Goal: Find specific page/section: Find specific page/section

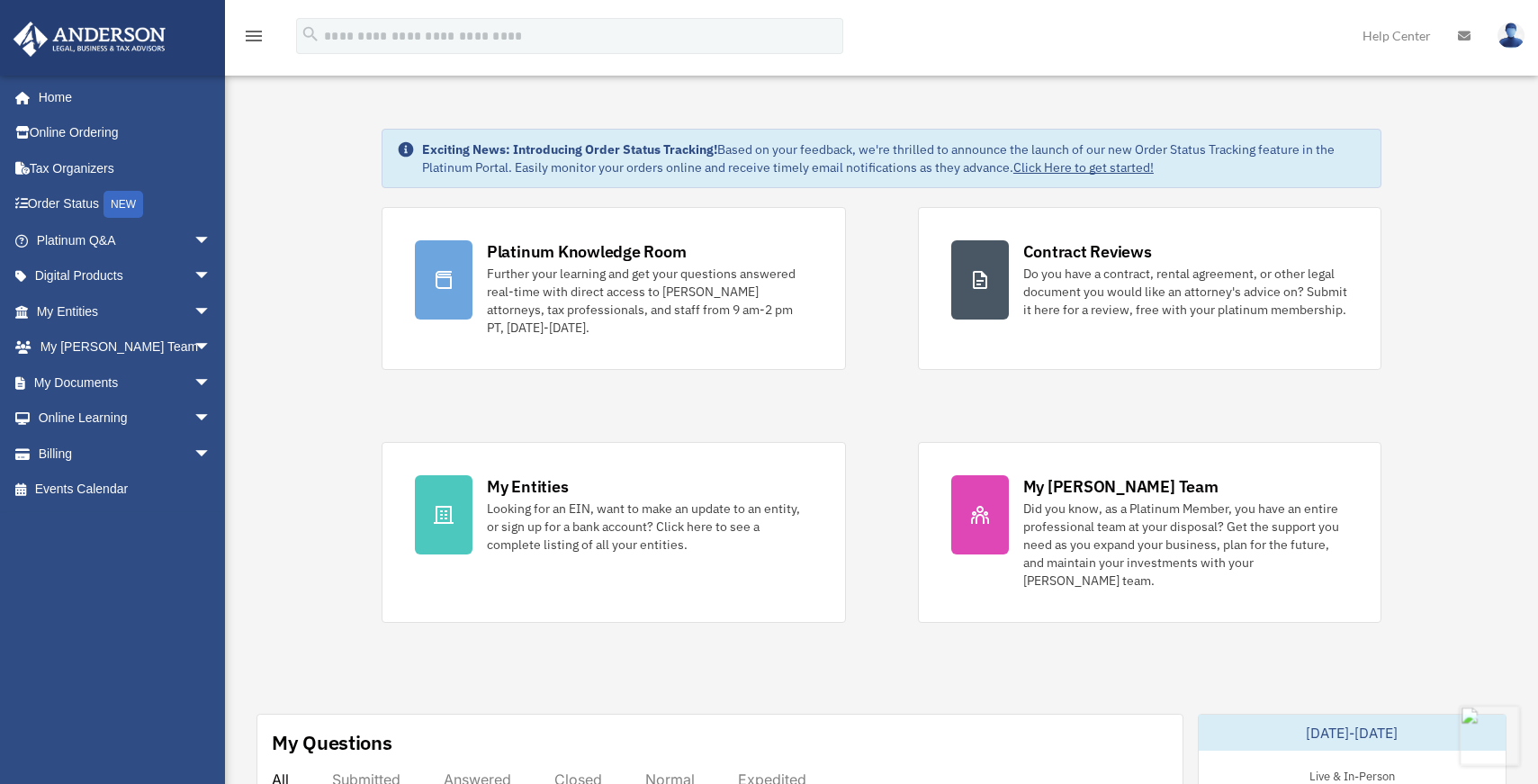
click at [1493, 735] on button at bounding box center [1490, 735] width 59 height 59
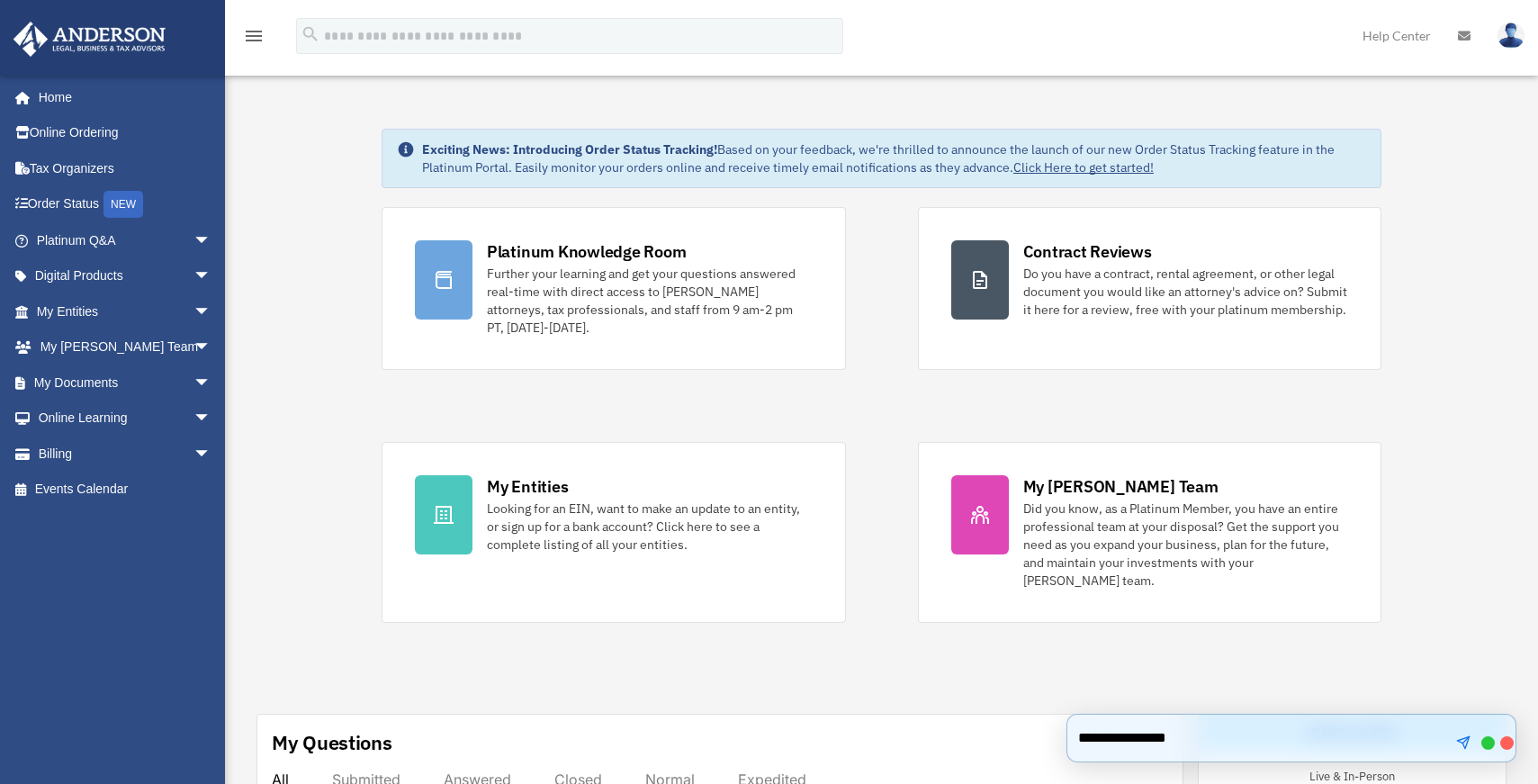
type textarea "**********"
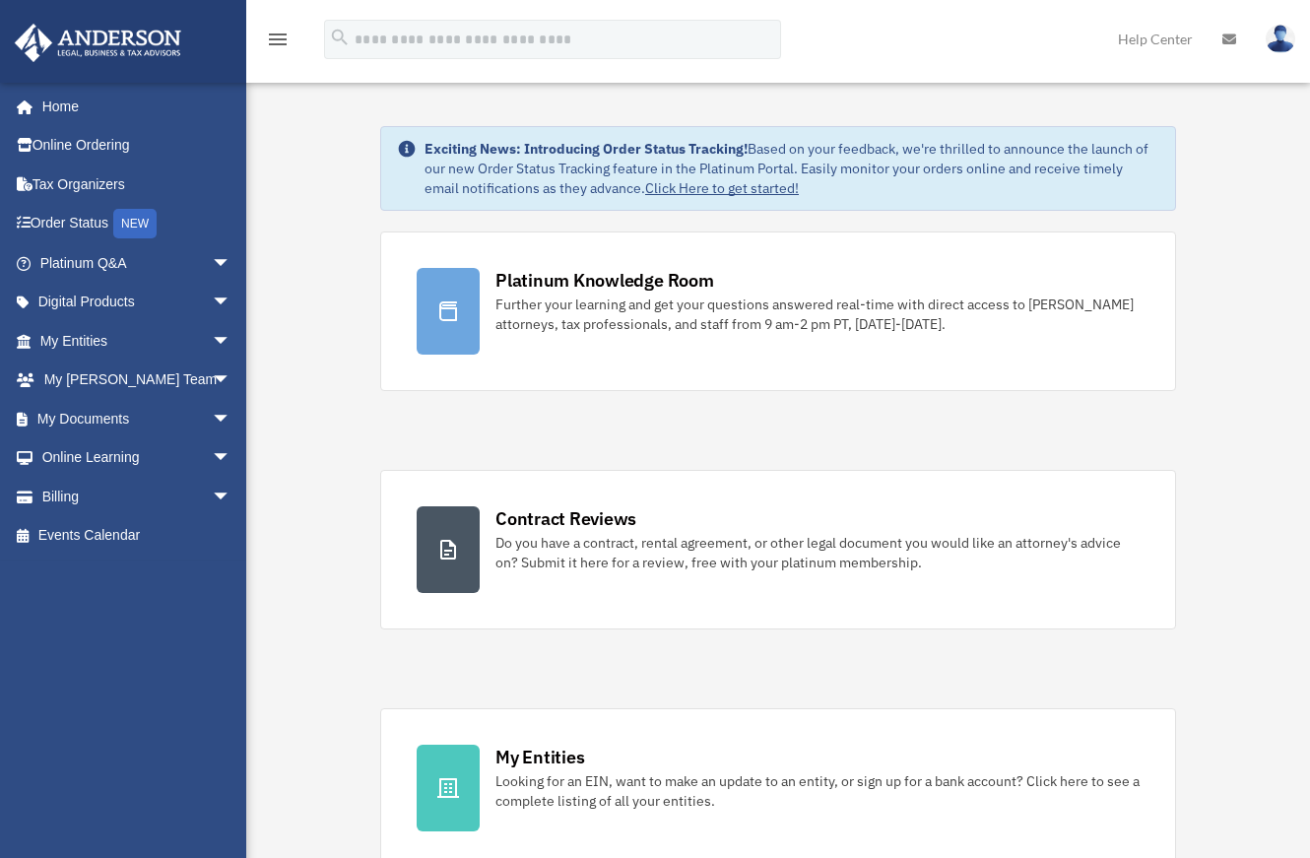
scroll to position [0, 7]
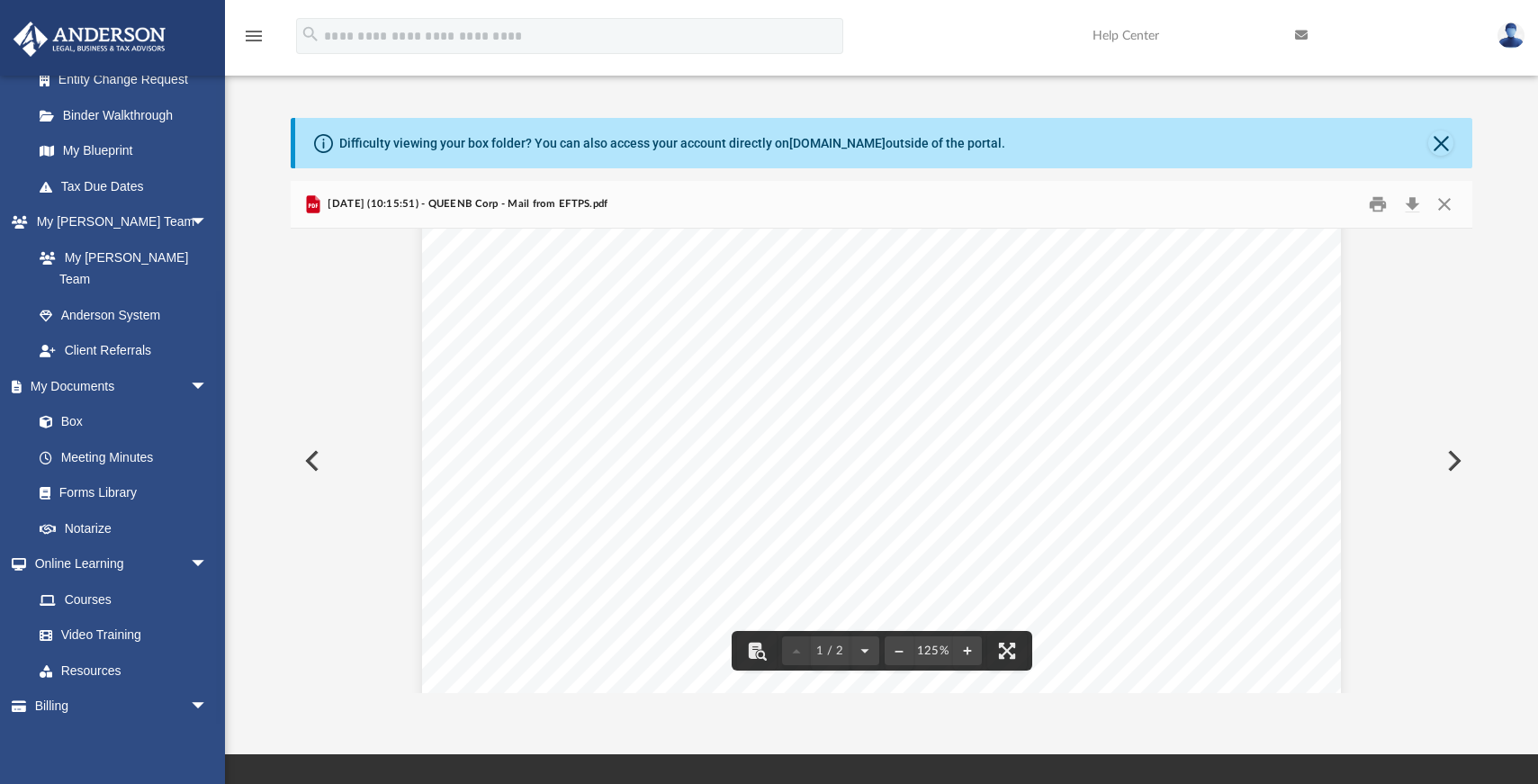
scroll to position [447, 0]
click at [1210, 144] on button "Close" at bounding box center [1441, 143] width 26 height 26
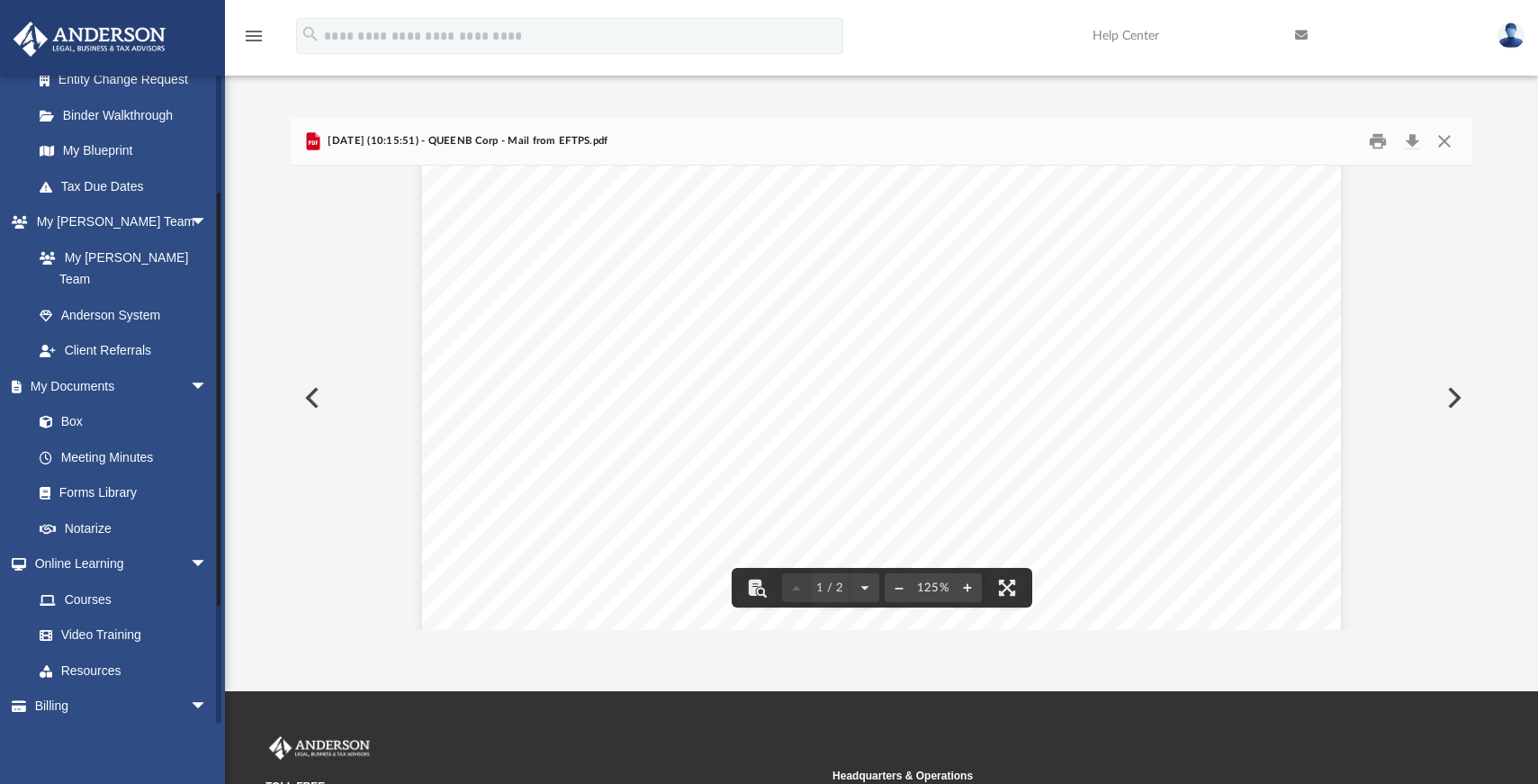
scroll to position [0, 0]
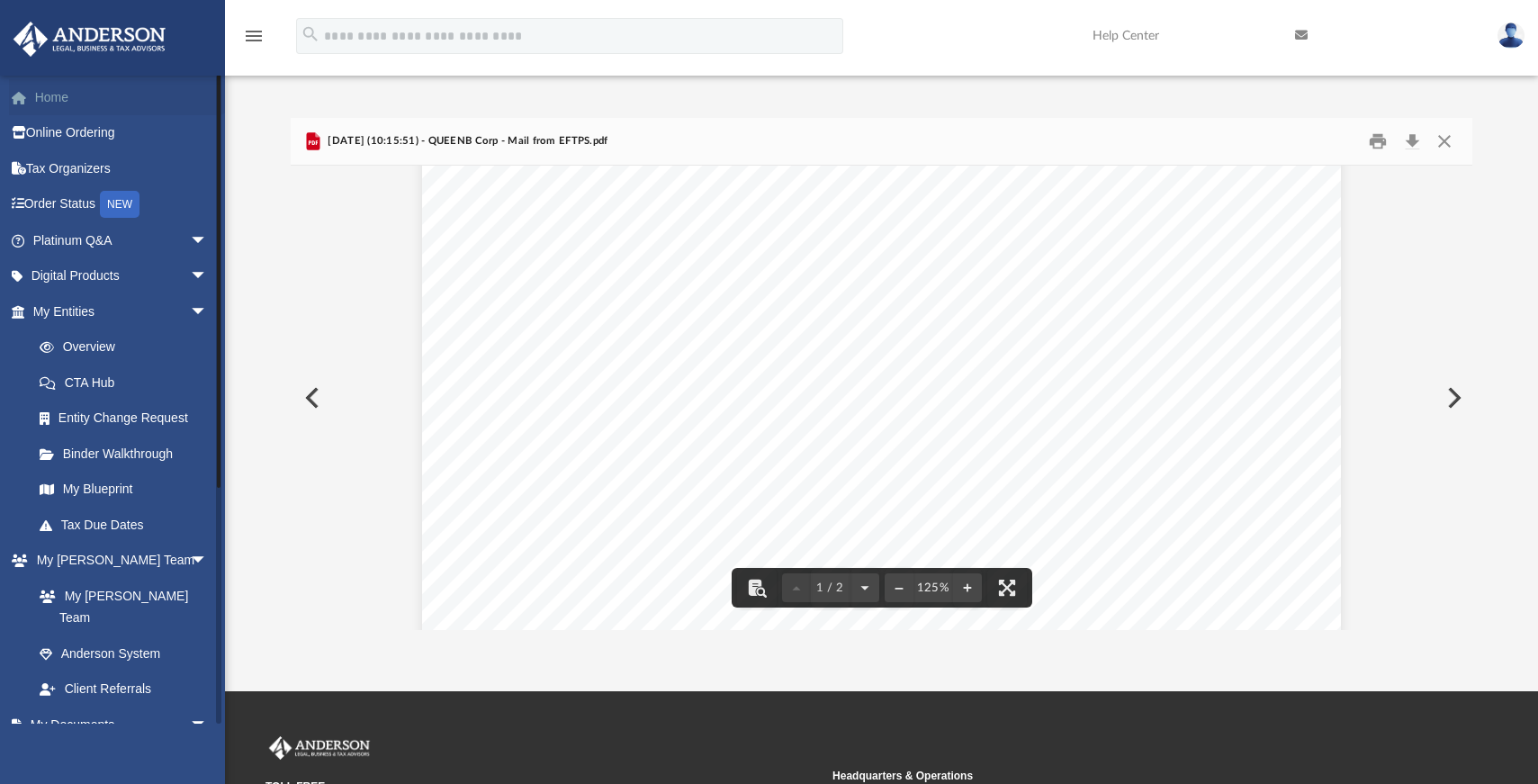
click at [57, 101] on link "Home" at bounding box center [122, 97] width 226 height 36
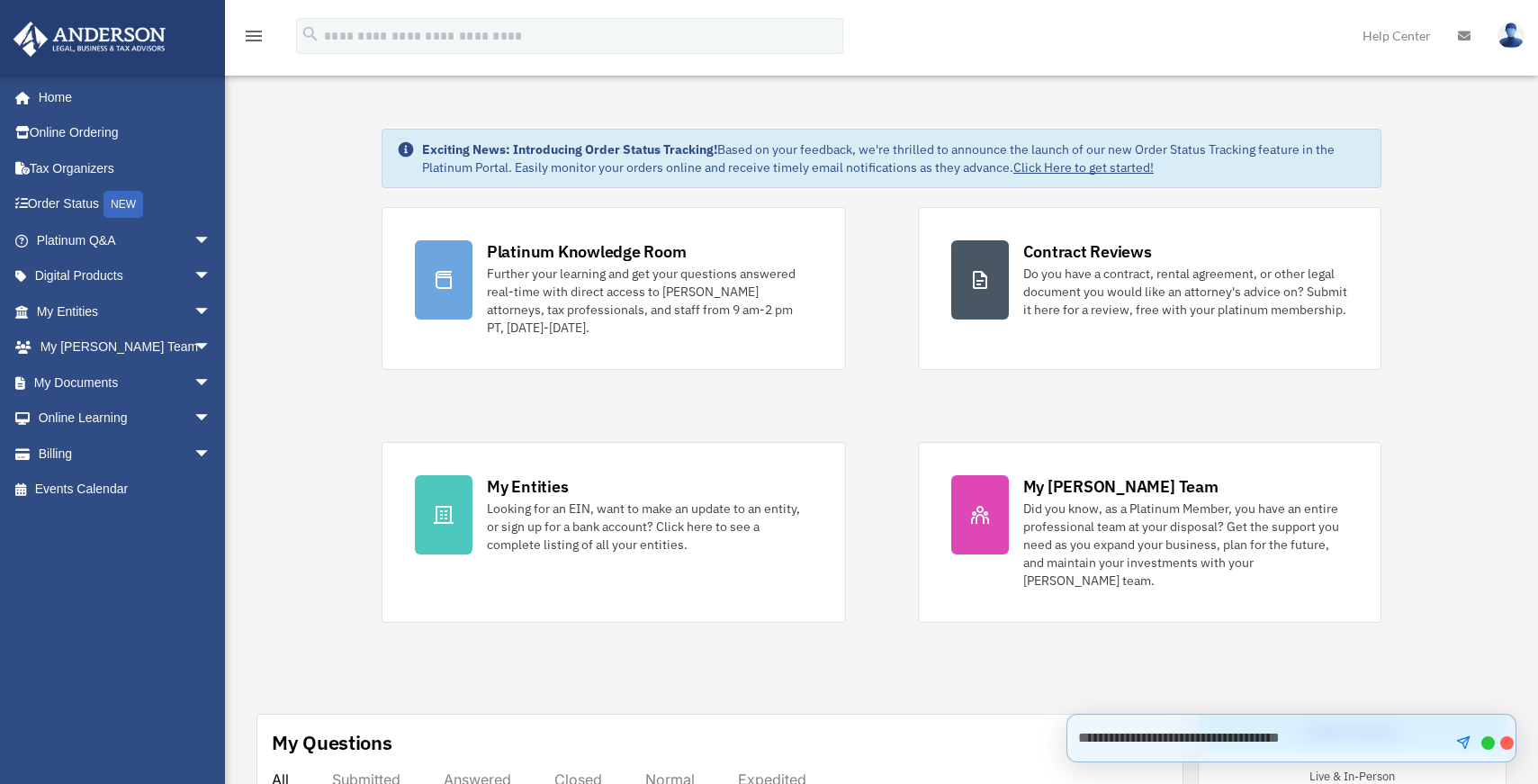
scroll to position [5, 0]
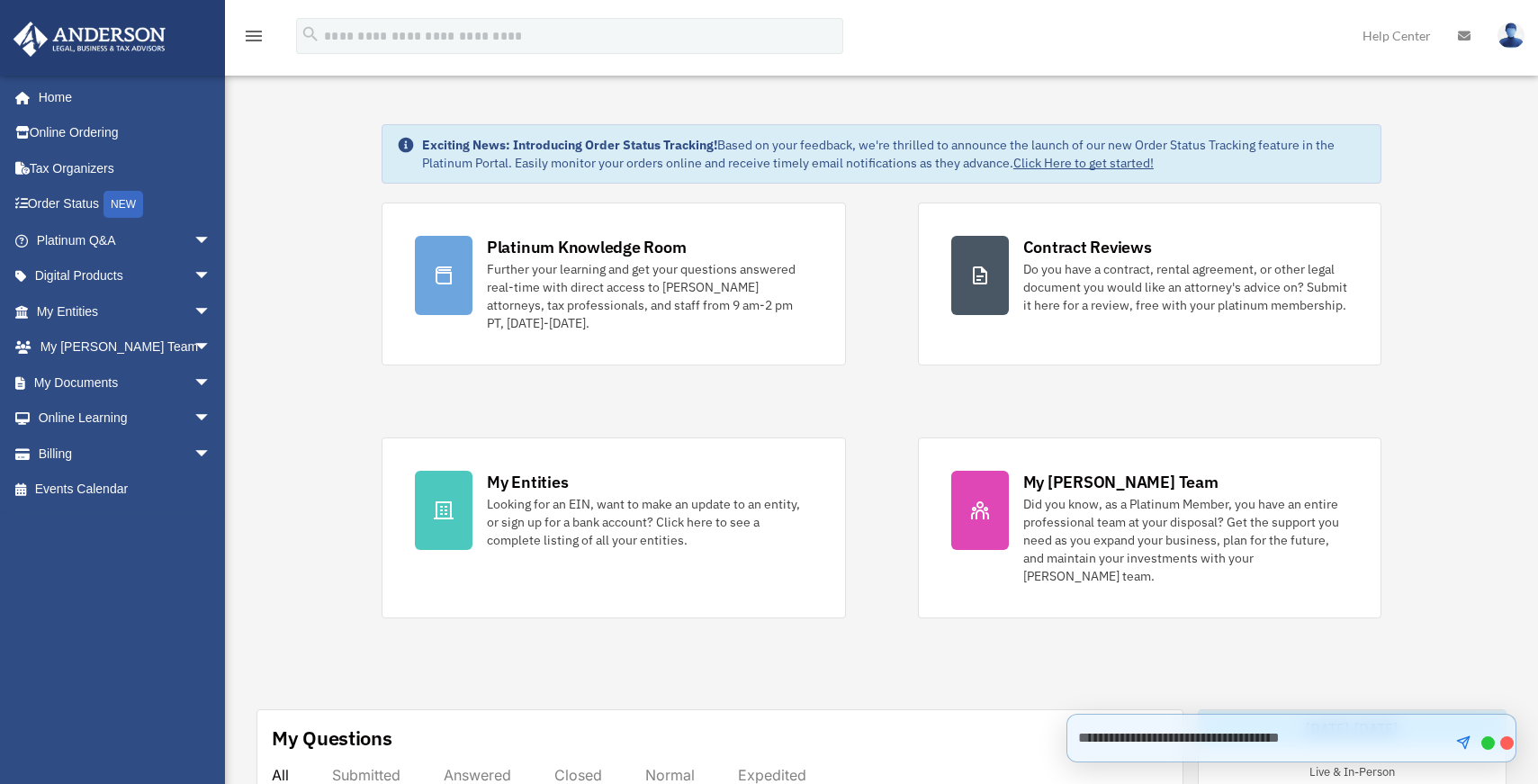
click at [1289, 744] on textarea at bounding box center [1257, 737] width 377 height 36
drag, startPoint x: 1391, startPoint y: 746, endPoint x: 1403, endPoint y: 745, distance: 12.0
click at [1391, 746] on textarea at bounding box center [1257, 737] width 377 height 36
click at [1263, 736] on textarea at bounding box center [1257, 737] width 377 height 36
type textarea "**********"
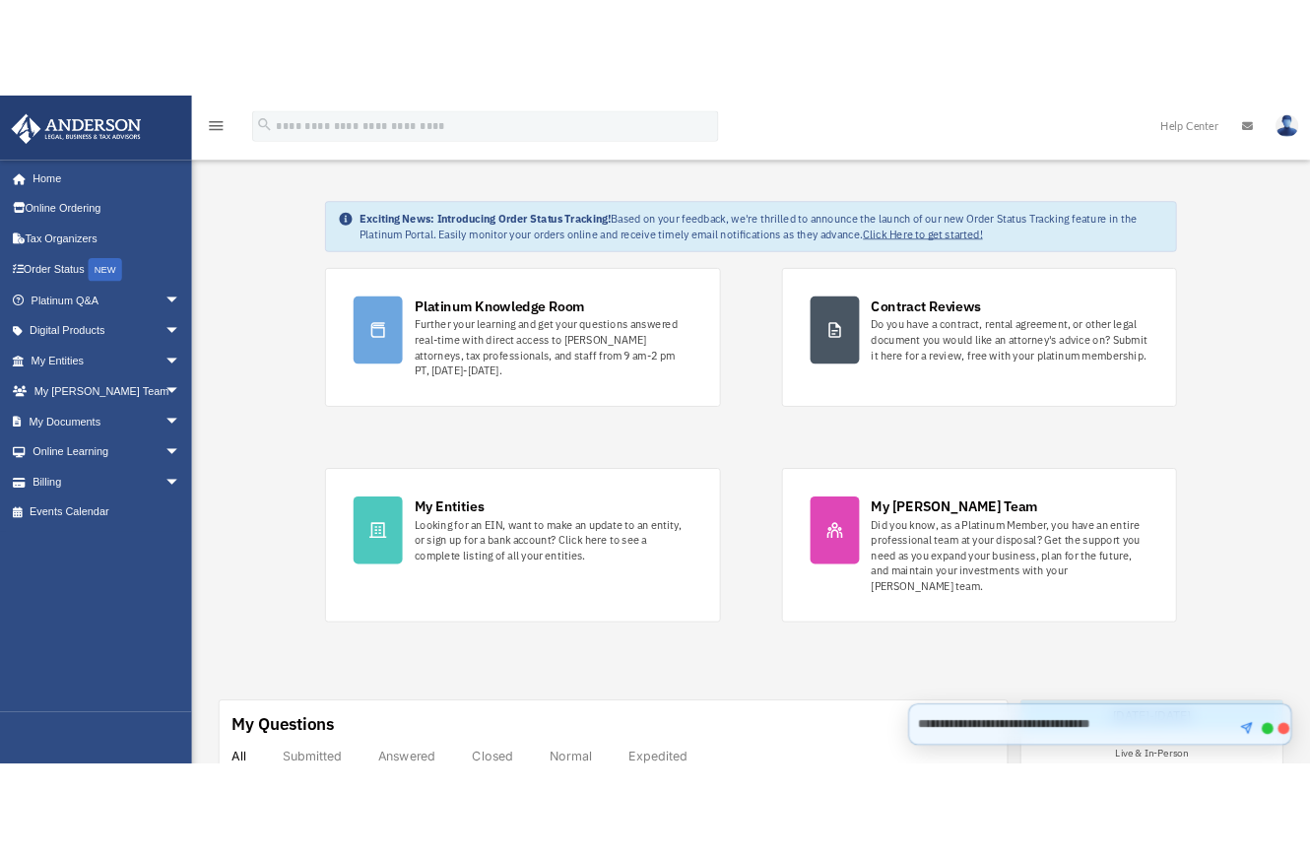
scroll to position [0, 0]
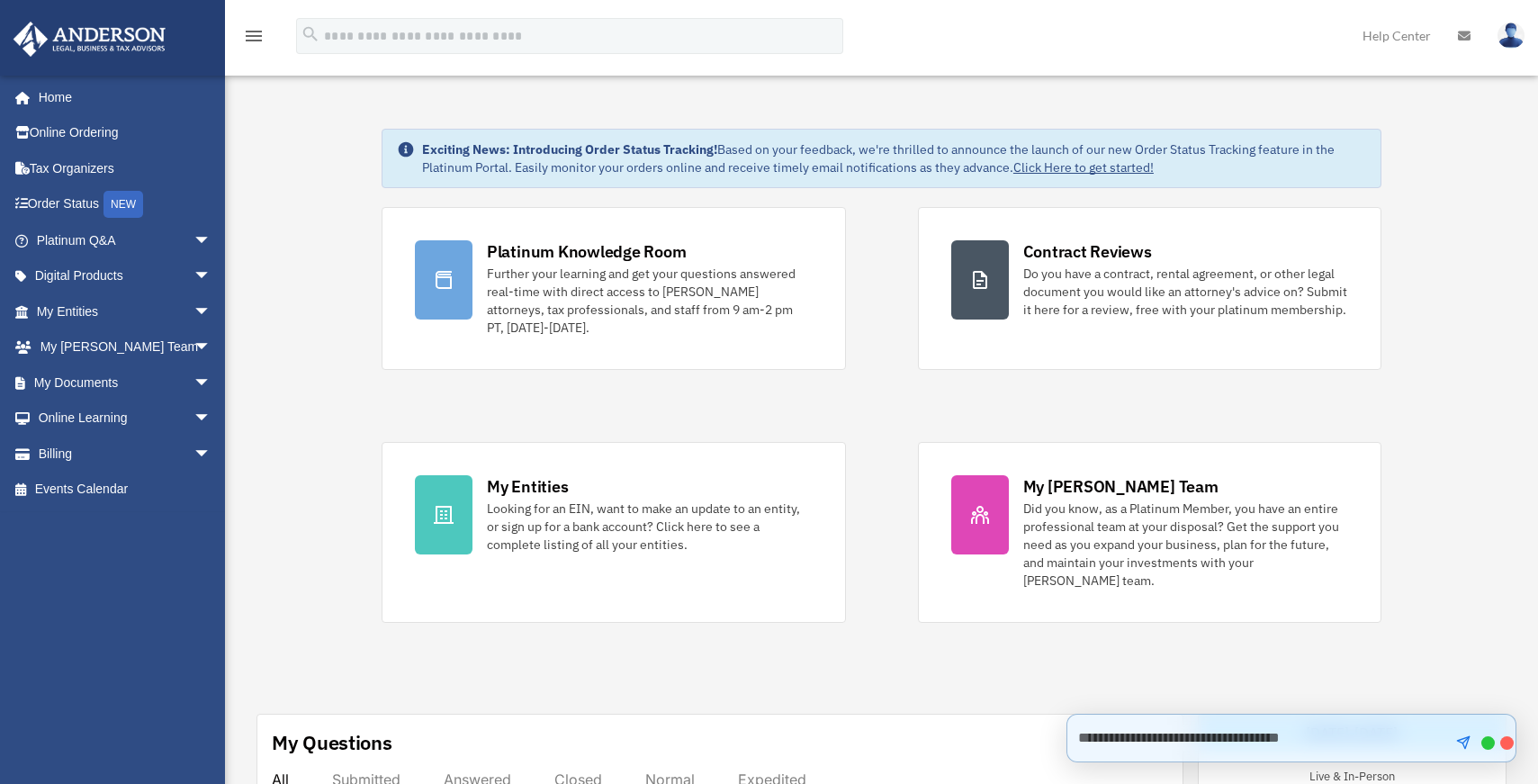
click at [1345, 739] on textarea at bounding box center [1257, 737] width 377 height 36
type textarea "**********"
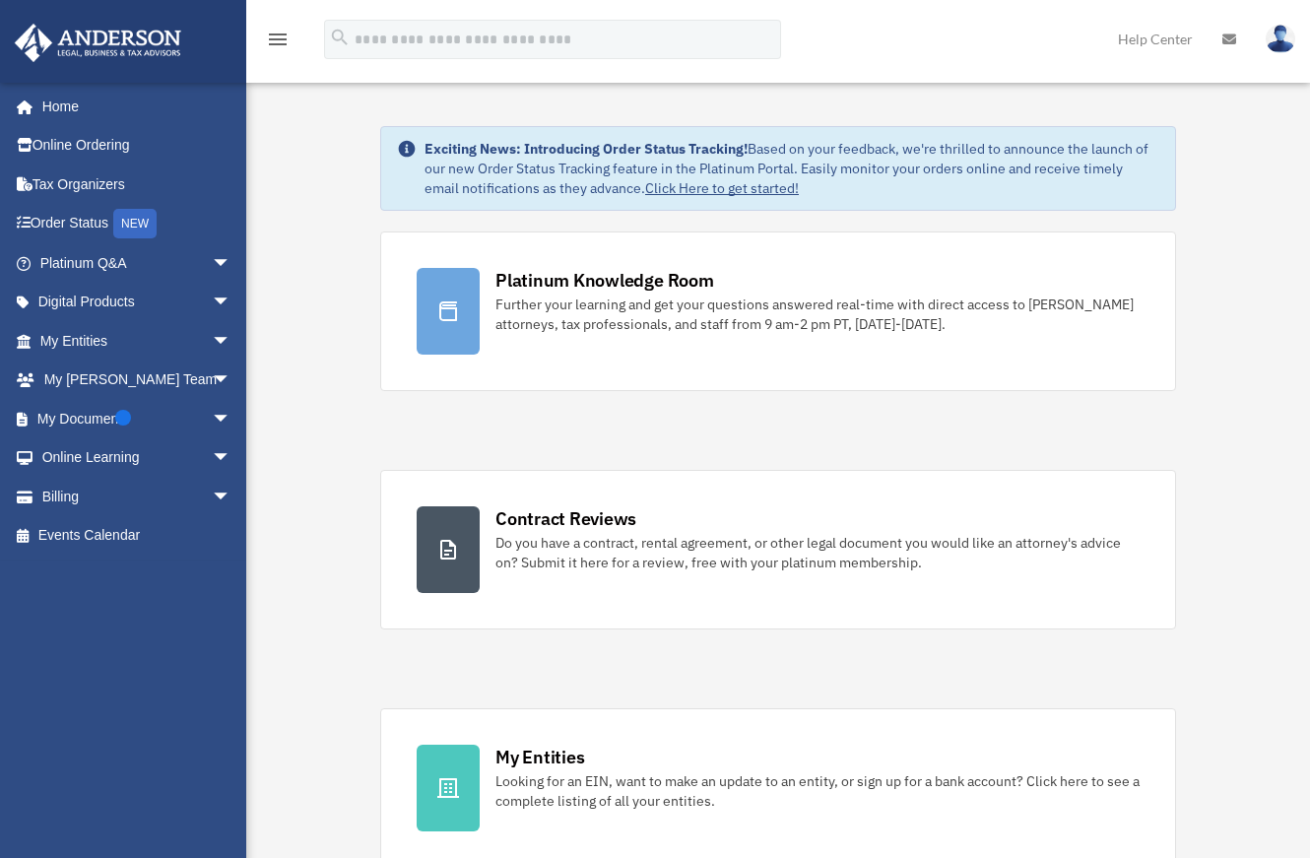
scroll to position [0, 7]
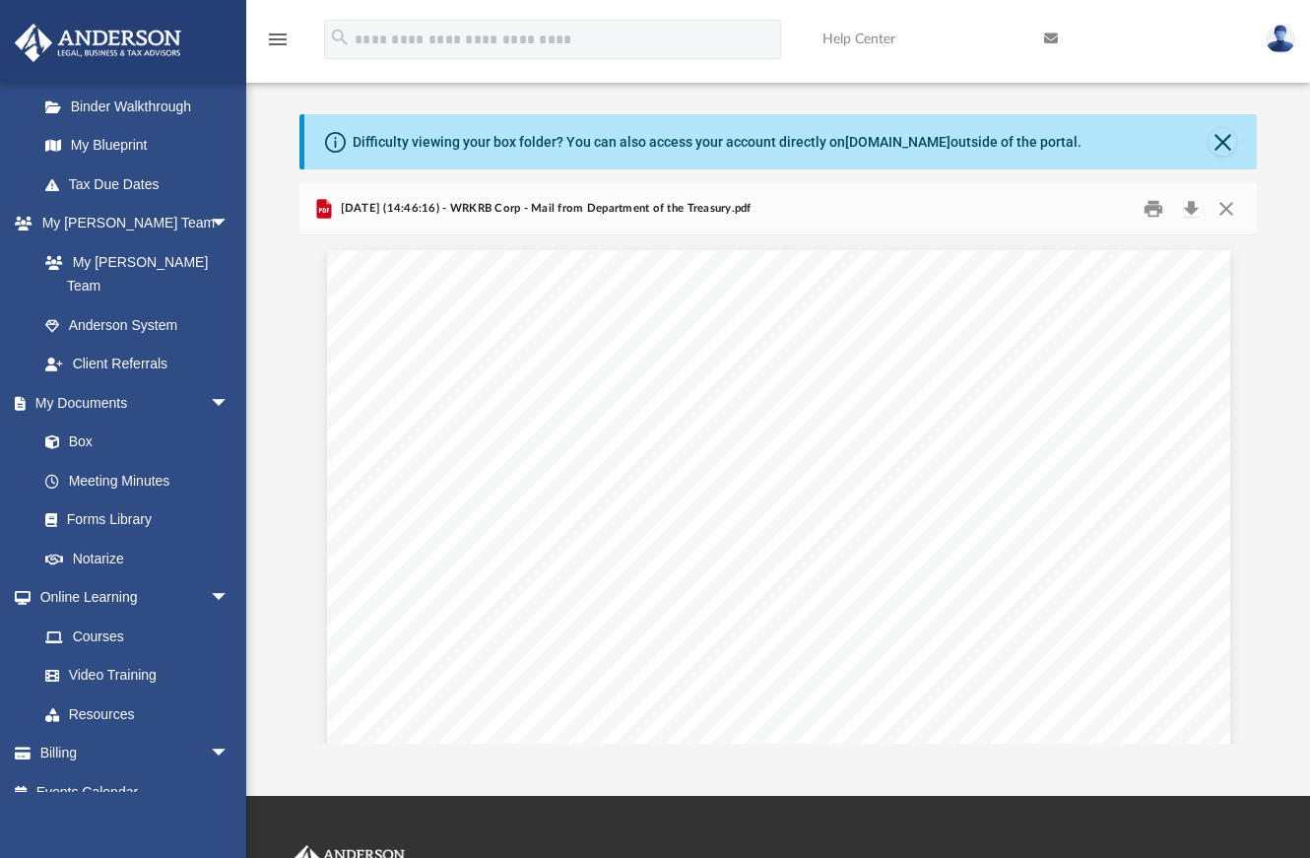
scroll to position [0, 15]
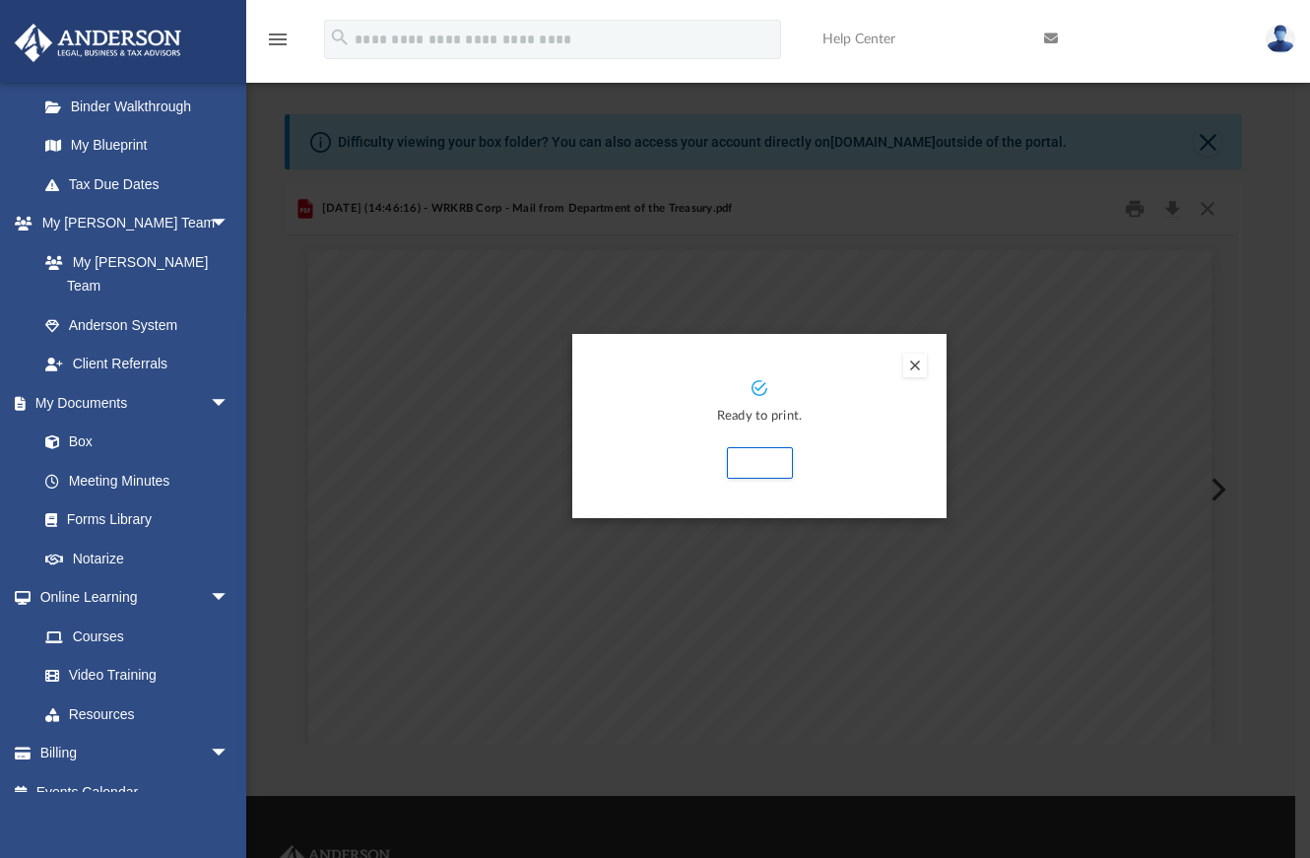
click at [910, 368] on button "Preview" at bounding box center [915, 366] width 24 height 24
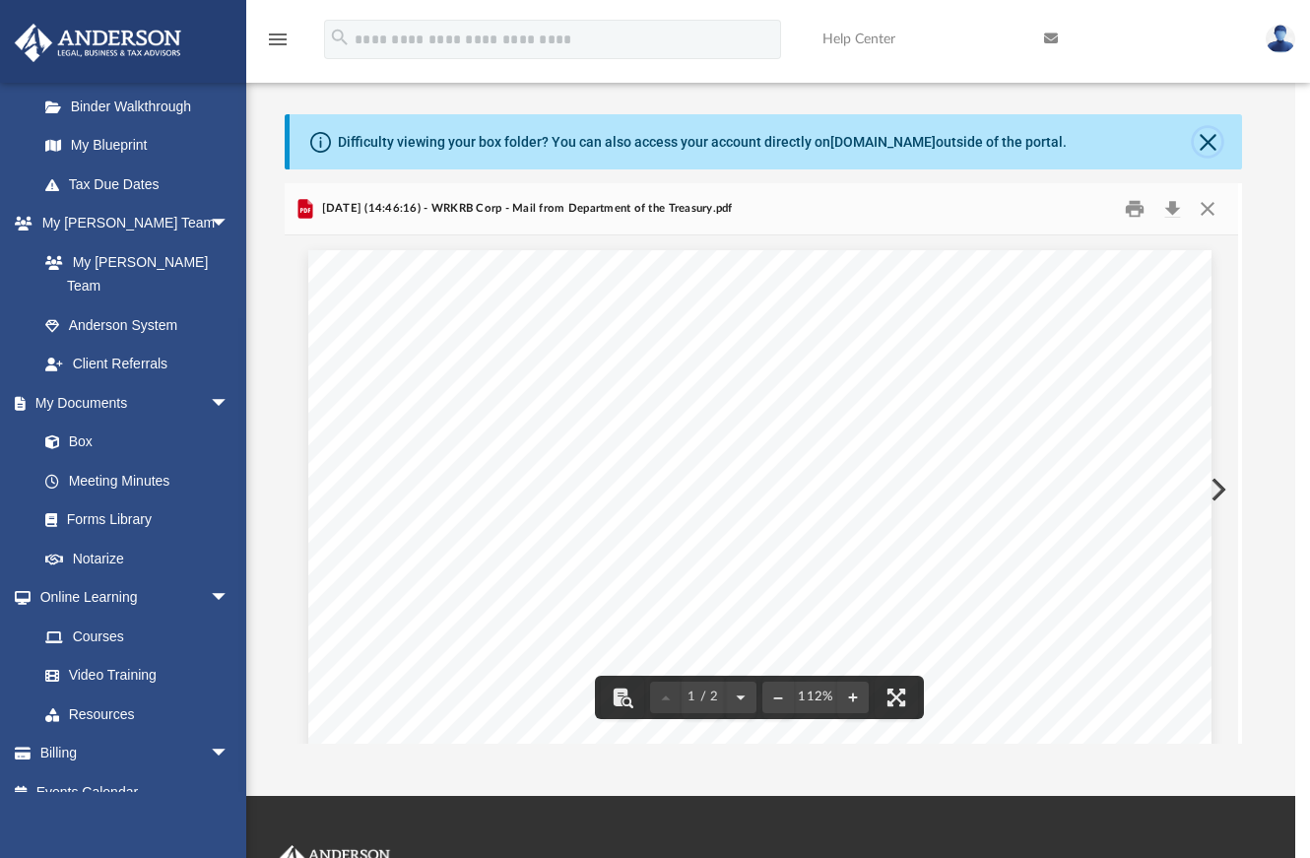
click at [1208, 140] on button "Close" at bounding box center [1208, 142] width 28 height 28
